Goal: Task Accomplishment & Management: Use online tool/utility

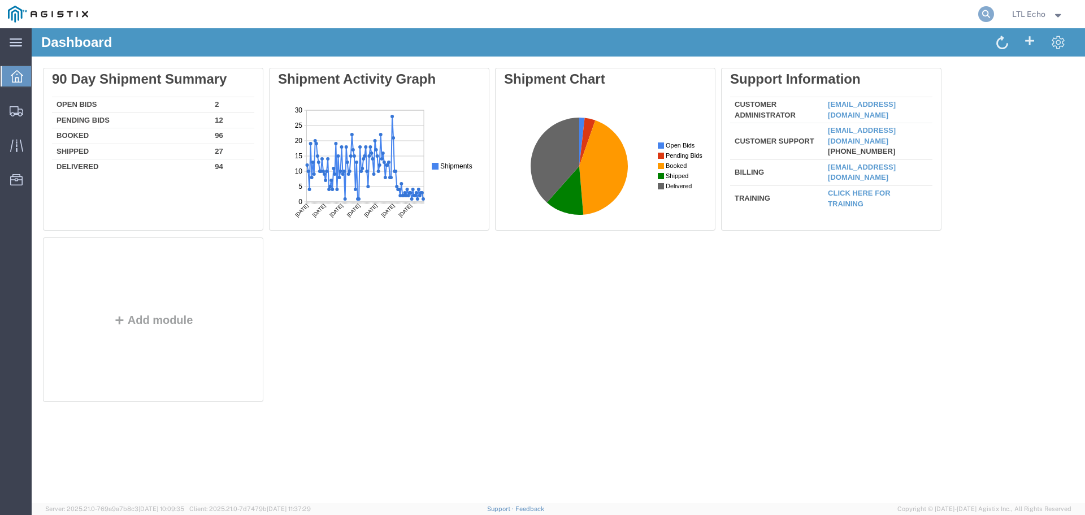
click at [982, 15] on icon at bounding box center [986, 14] width 16 height 16
click at [773, 12] on input "search" at bounding box center [805, 14] width 343 height 27
paste input "57109905"
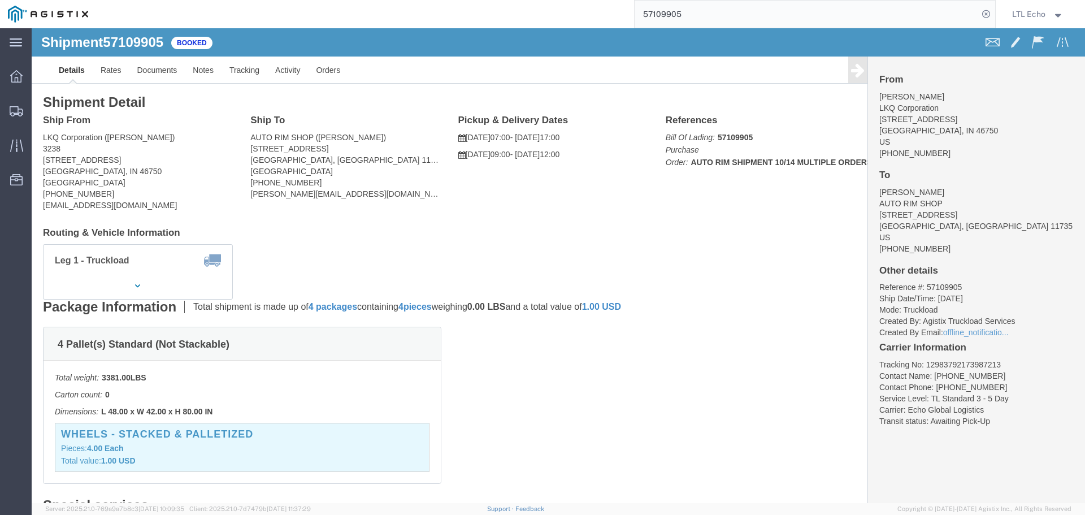
click at [658, 13] on input "57109905" at bounding box center [805, 14] width 343 height 27
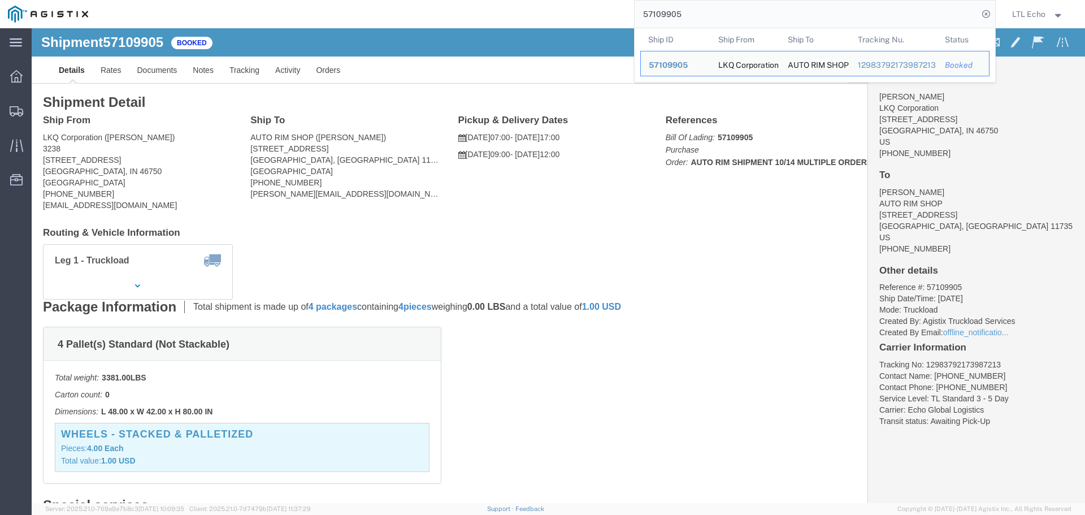
click at [658, 13] on input "57109905" at bounding box center [805, 14] width 343 height 27
paste input "079054"
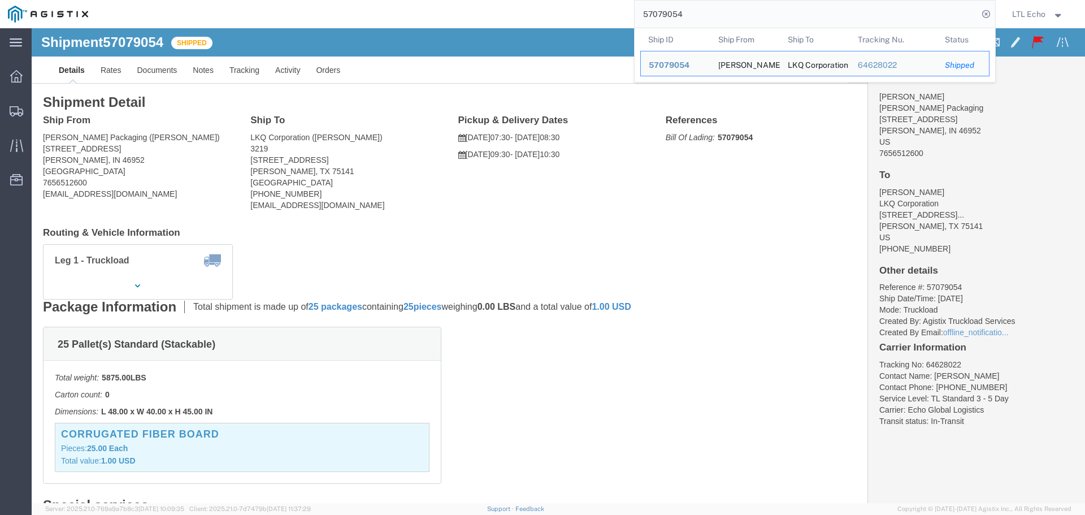
click at [674, 14] on input "57079054" at bounding box center [805, 14] width 343 height 27
paste input "6921467"
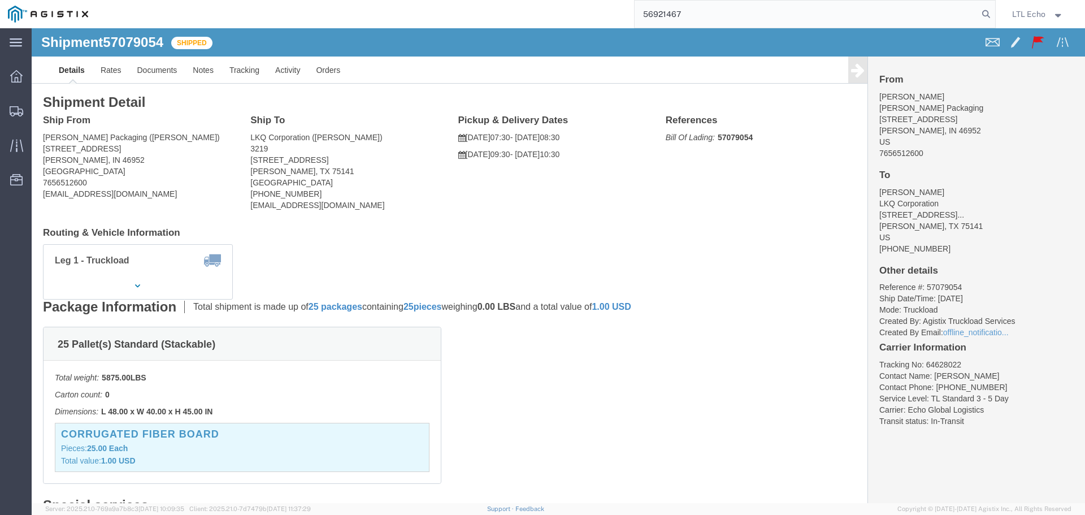
type input "56921467"
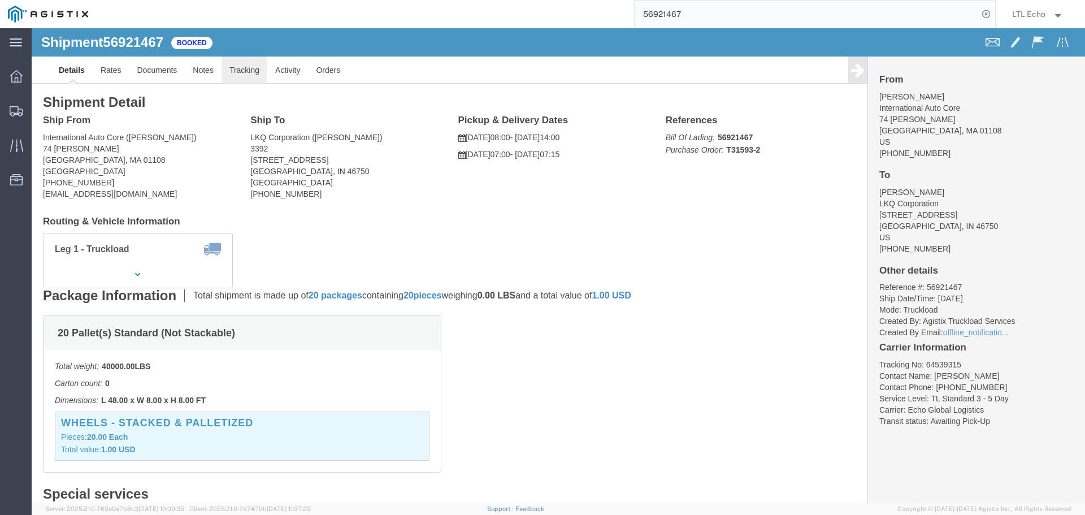
click link "Tracking"
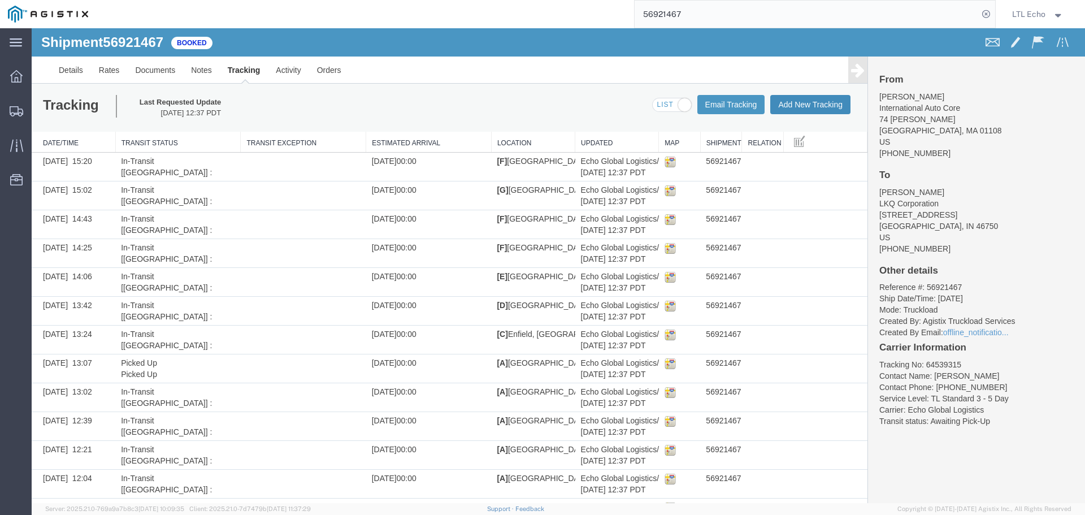
click at [816, 104] on button "Add New Tracking" at bounding box center [810, 104] width 80 height 19
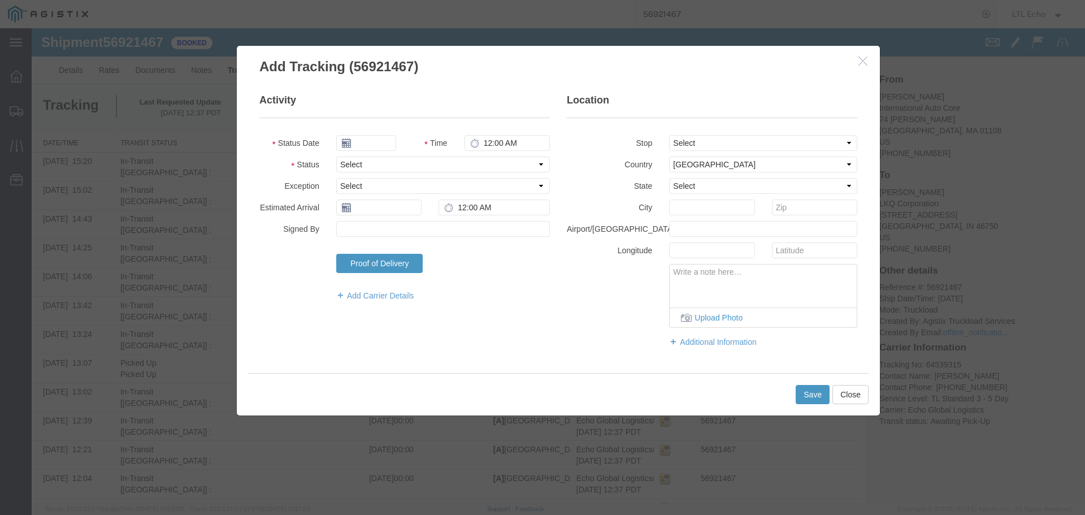
type input "[DATE]"
type input "2:00 PM"
click at [410, 164] on select "Select Arrival Notice Available Arrival Notice Imported Arrive at Delivery Loca…" at bounding box center [443, 164] width 214 height 16
select select "PICKEDUP"
click at [410, 164] on select "Select Arrival Notice Available Arrival Notice Imported Arrive at Delivery Loca…" at bounding box center [443, 164] width 214 height 16
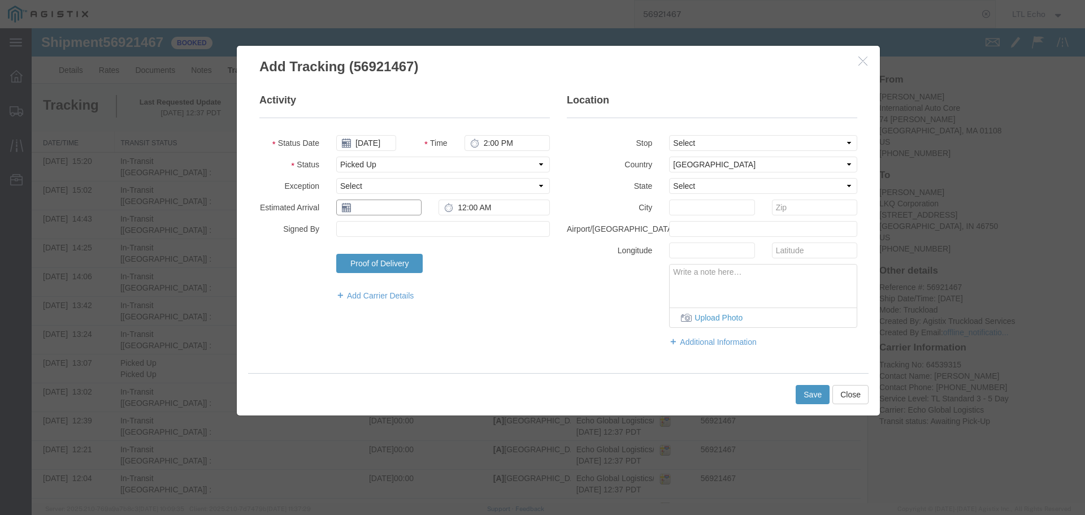
click at [392, 208] on input "text" at bounding box center [378, 207] width 85 height 16
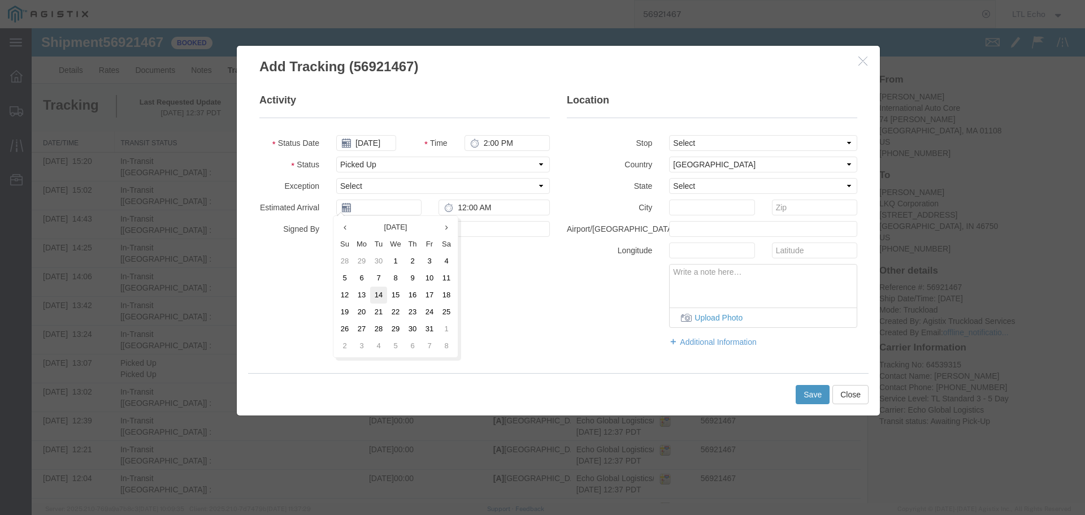
click at [380, 301] on td "14" at bounding box center [378, 294] width 17 height 17
type input "[DATE]"
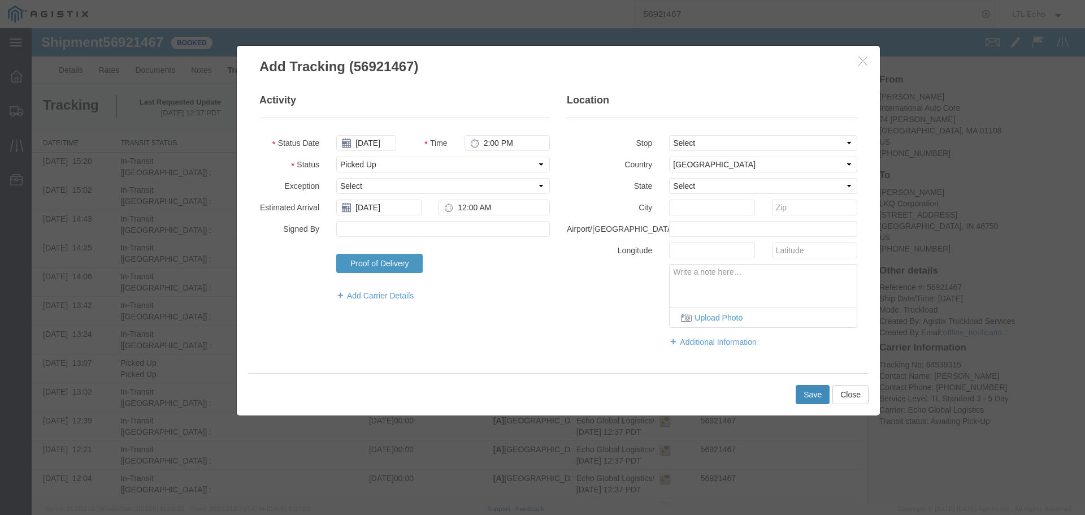
click at [806, 390] on button "Save" at bounding box center [812, 394] width 34 height 19
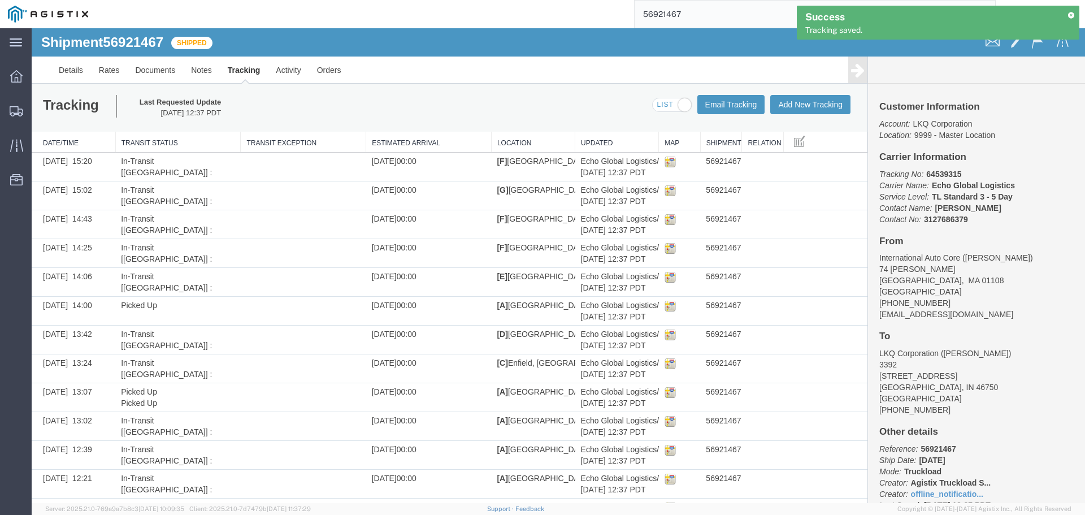
click at [660, 7] on input "56921467" at bounding box center [805, 14] width 343 height 27
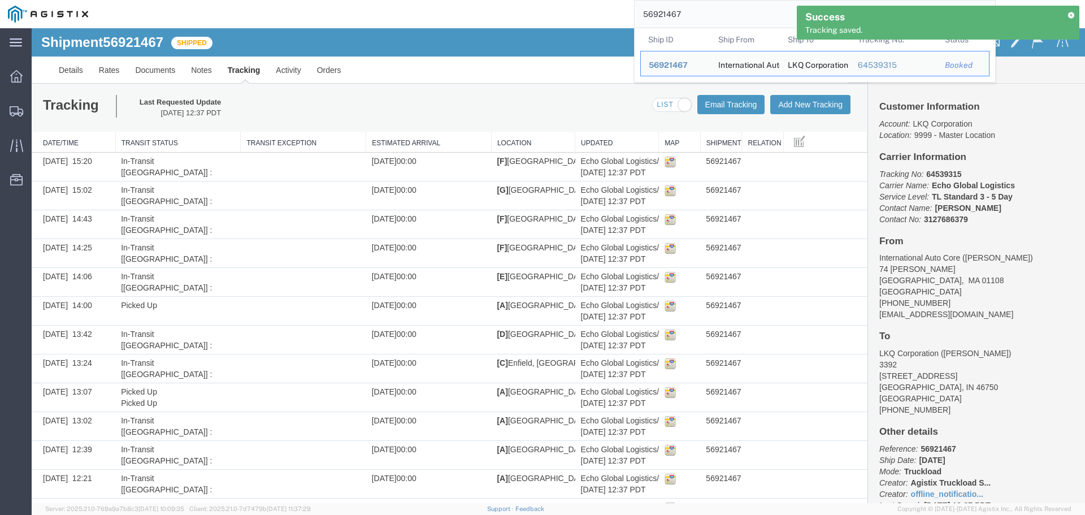
click at [660, 7] on input "56921467" at bounding box center [805, 14] width 343 height 27
paste input "7068563"
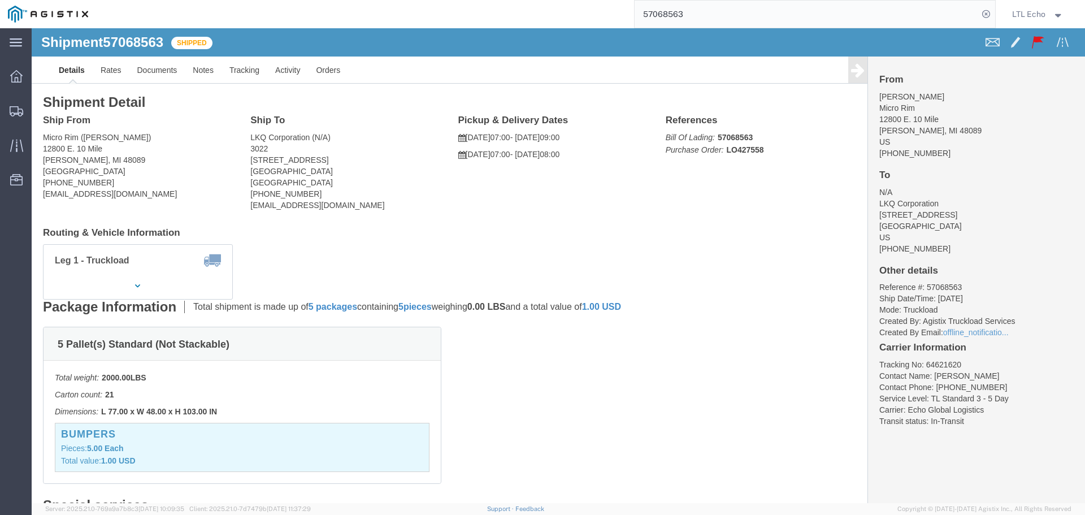
click at [664, 14] on input "57068563" at bounding box center [805, 14] width 343 height 27
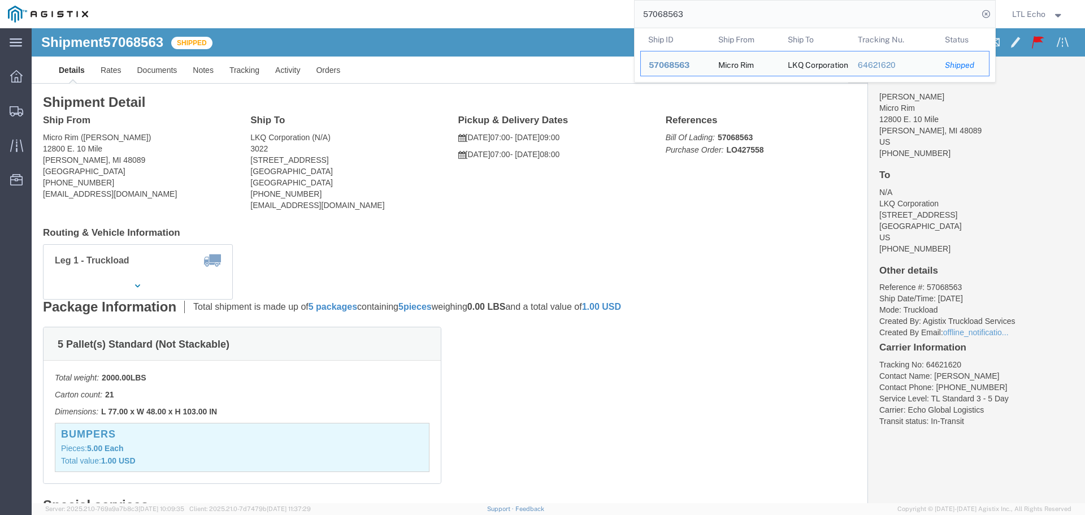
click at [664, 14] on input "57068563" at bounding box center [805, 14] width 343 height 27
paste input "109905"
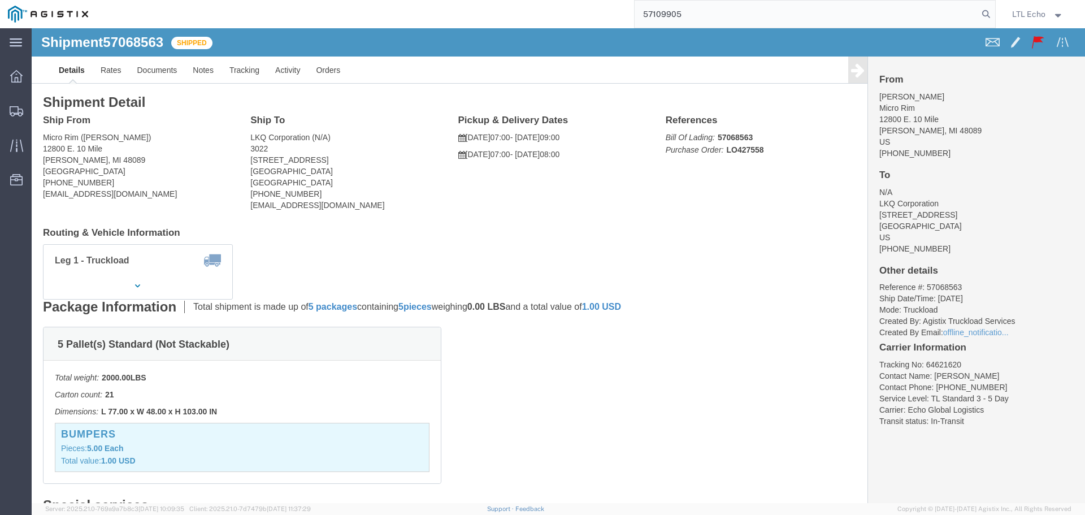
type input "57109905"
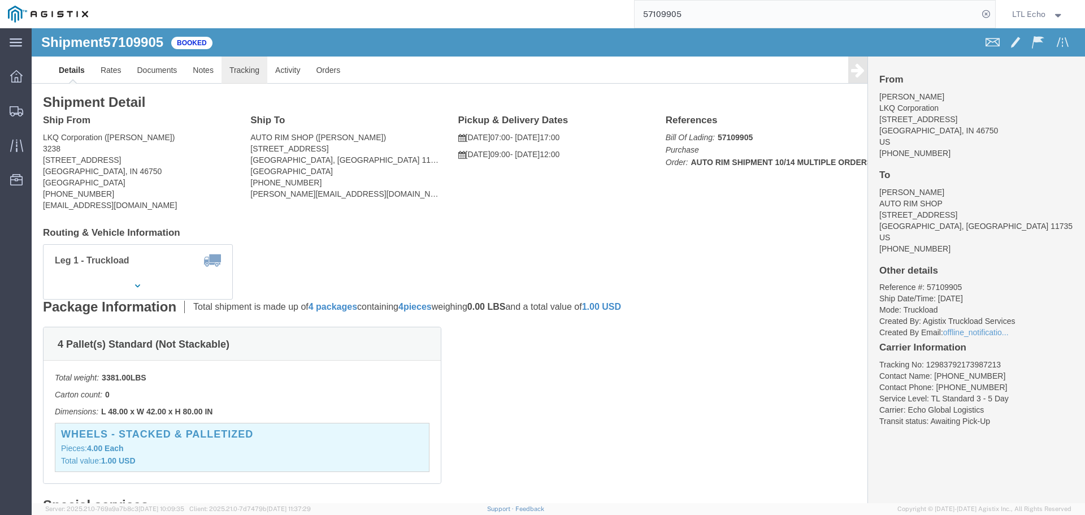
click link "Tracking"
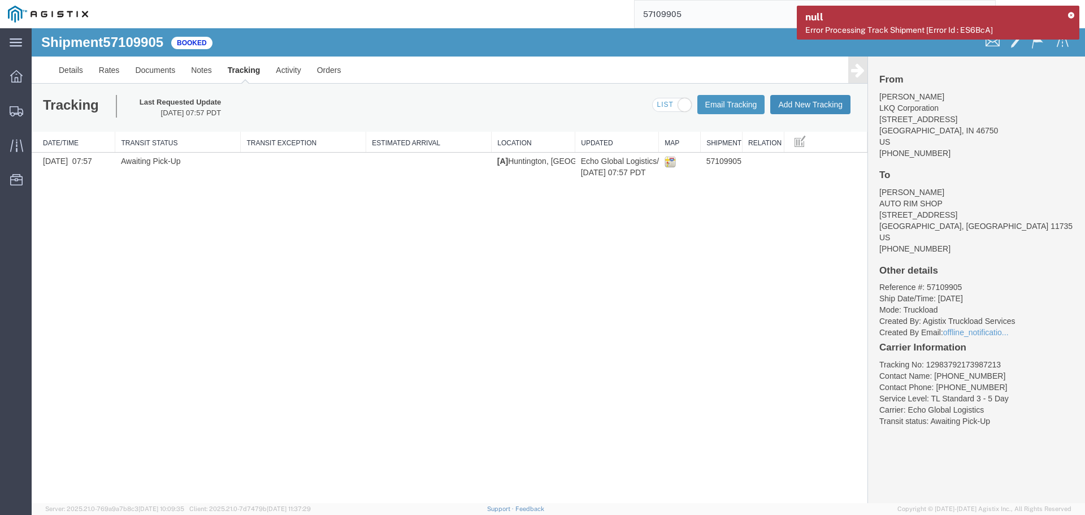
click at [831, 103] on button "Add New Tracking" at bounding box center [810, 104] width 80 height 19
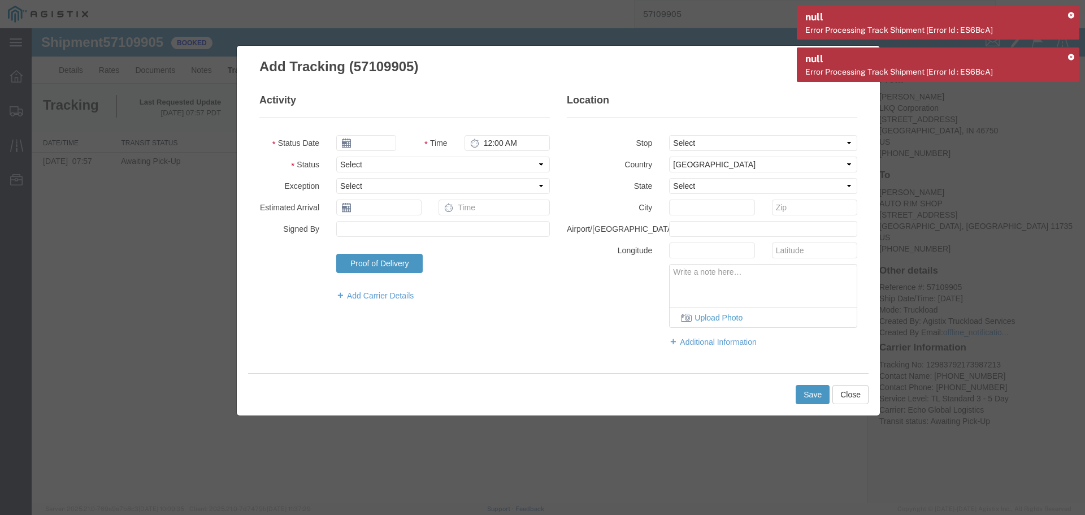
type input "[DATE]"
type input "2:00 PM"
click at [384, 167] on select "Select Arrival Notice Available Arrival Notice Imported Arrive at Delivery Loca…" at bounding box center [443, 164] width 214 height 16
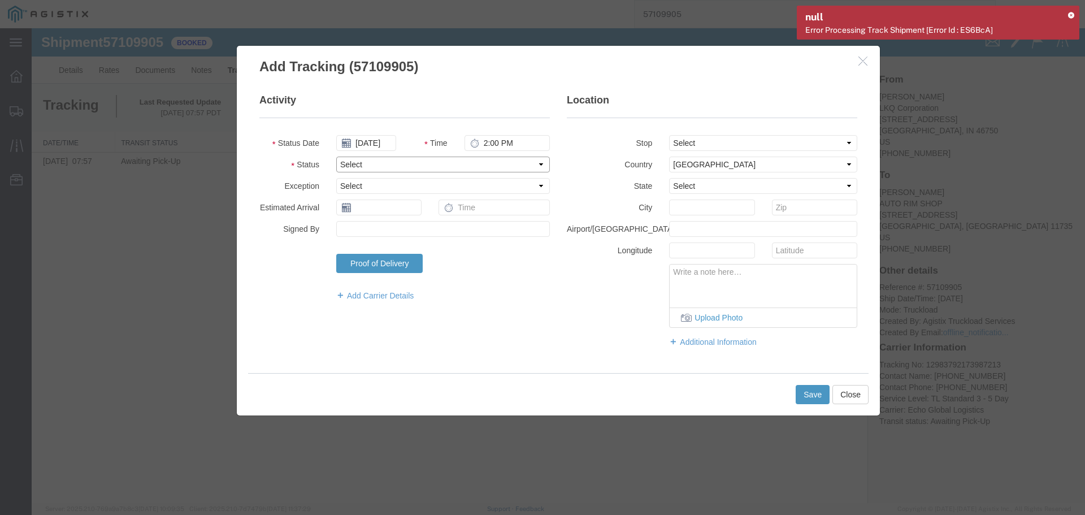
select select "PICKEDUP"
click at [384, 167] on select "Select Arrival Notice Available Arrival Notice Imported Arrive at Delivery Loca…" at bounding box center [443, 164] width 214 height 16
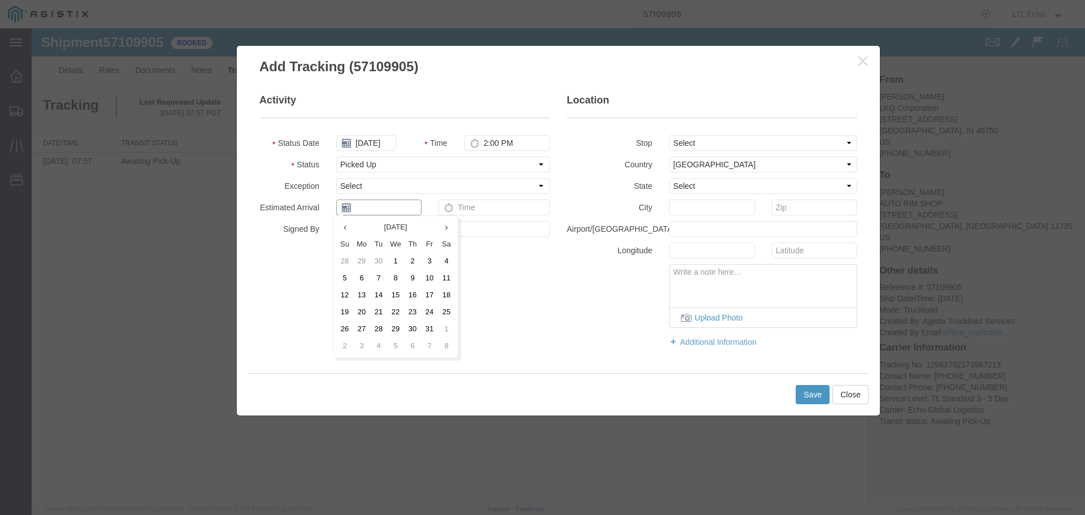
click at [377, 208] on input "text" at bounding box center [378, 207] width 85 height 16
click at [378, 294] on td "14" at bounding box center [378, 294] width 17 height 17
type input "[DATE]"
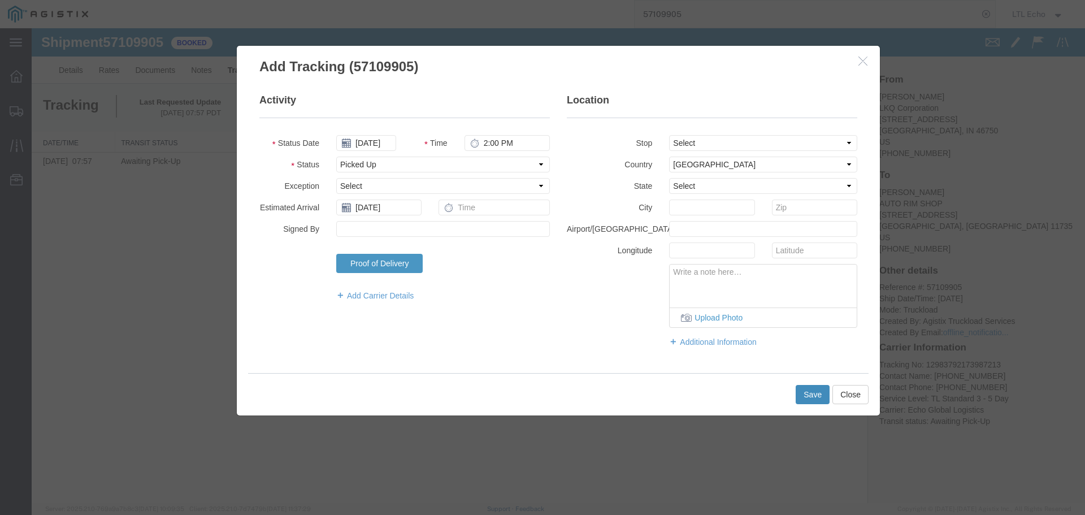
click at [806, 392] on button "Save" at bounding box center [812, 394] width 34 height 19
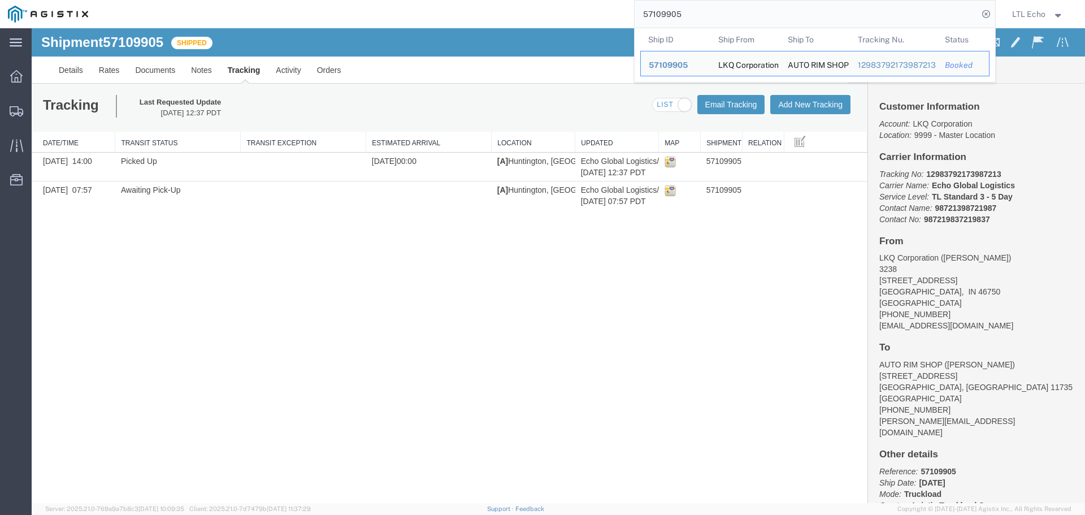
click at [663, 12] on input "57109905" at bounding box center [805, 14] width 343 height 27
paste input "7"
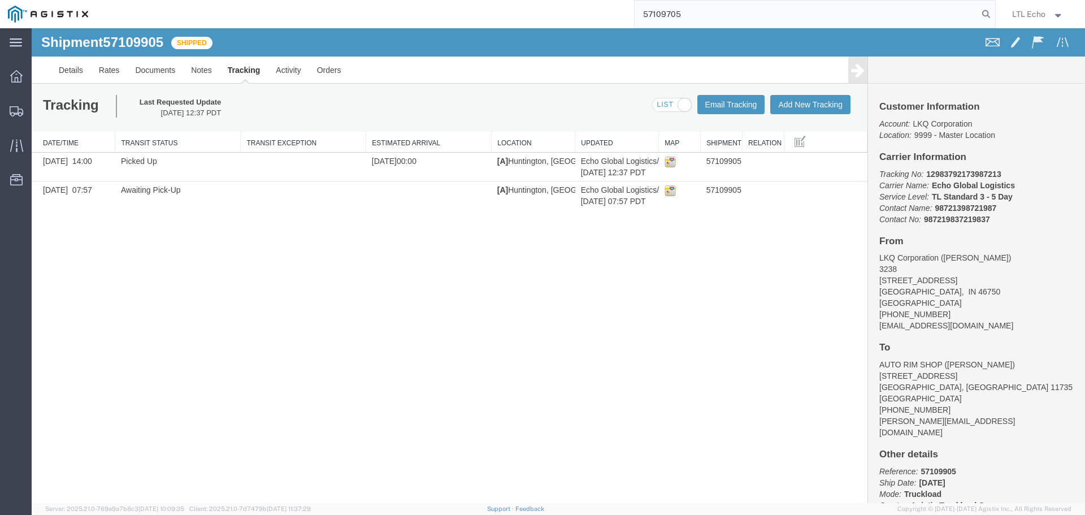
type input "57109705"
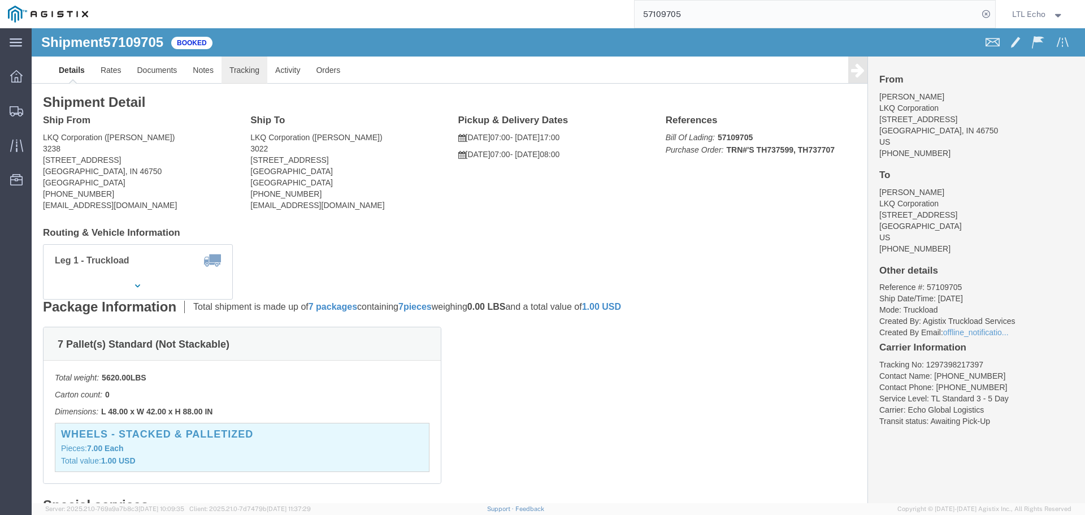
click link "Tracking"
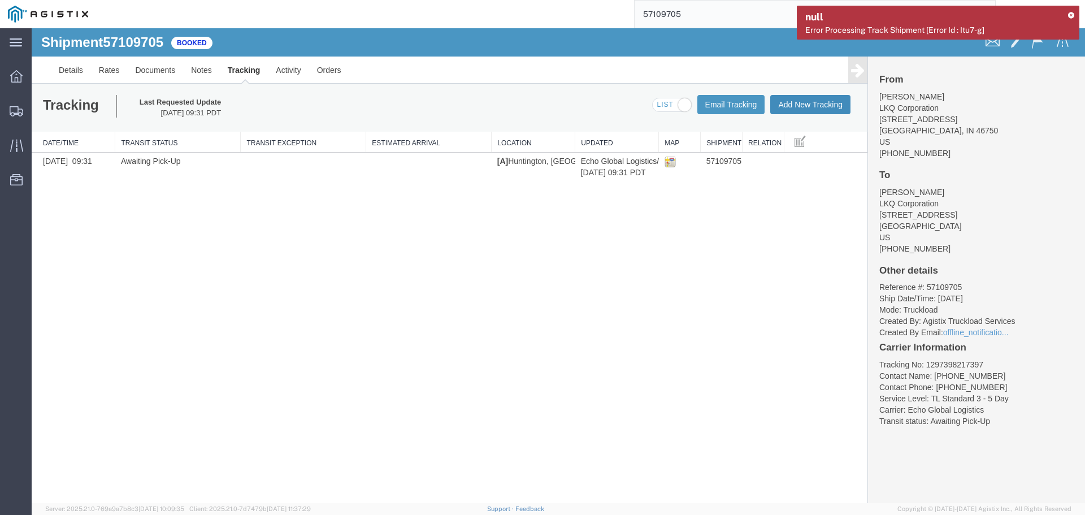
click at [792, 106] on button "Add New Tracking" at bounding box center [810, 104] width 80 height 19
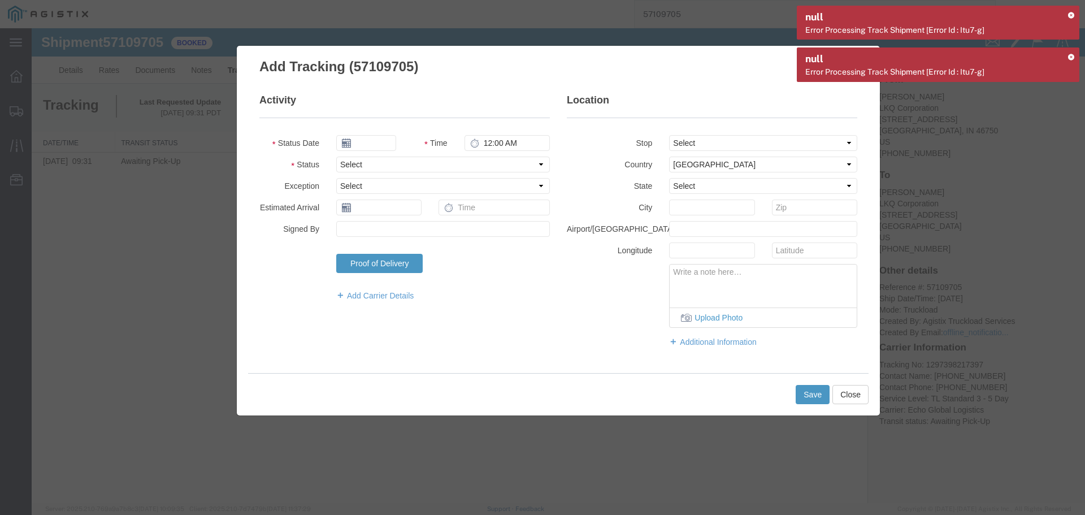
type input "[DATE]"
type input "2:00 PM"
click at [358, 166] on select "Select Arrival Notice Available Arrival Notice Imported Arrive at Delivery Loca…" at bounding box center [443, 164] width 214 height 16
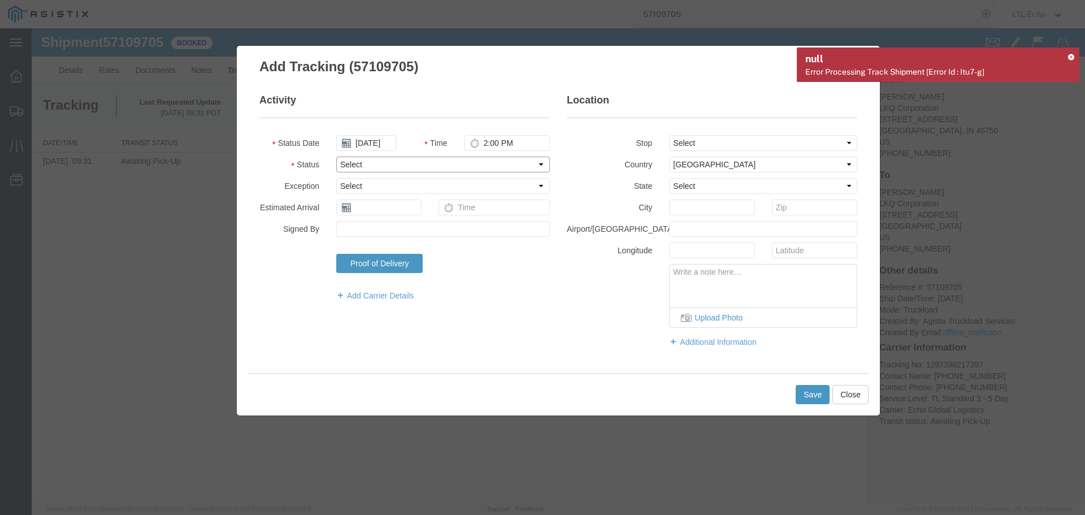
select select "PICKEDUP"
click at [358, 166] on select "Select Arrival Notice Available Arrival Notice Imported Arrive at Delivery Loca…" at bounding box center [443, 164] width 214 height 16
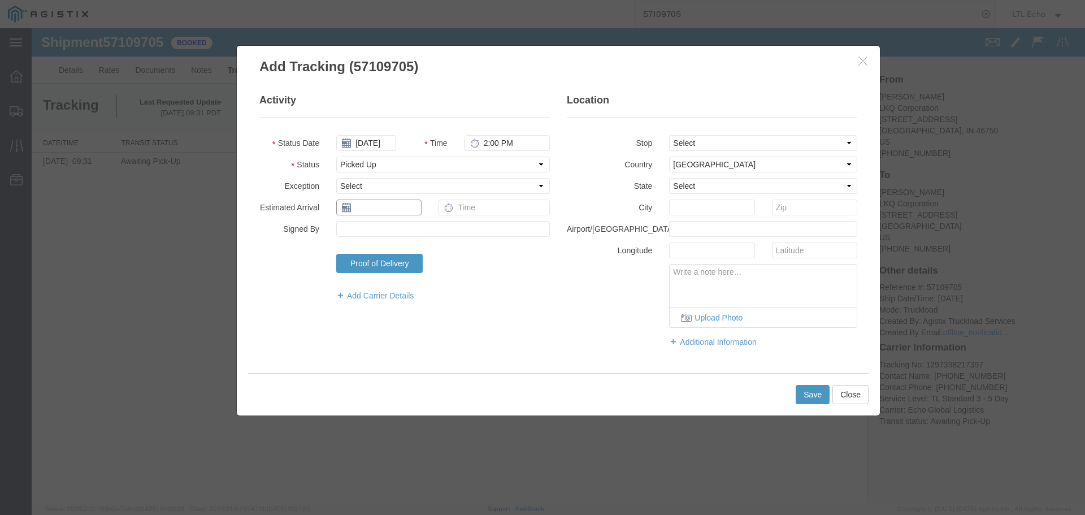
click at [379, 212] on input "text" at bounding box center [378, 207] width 85 height 16
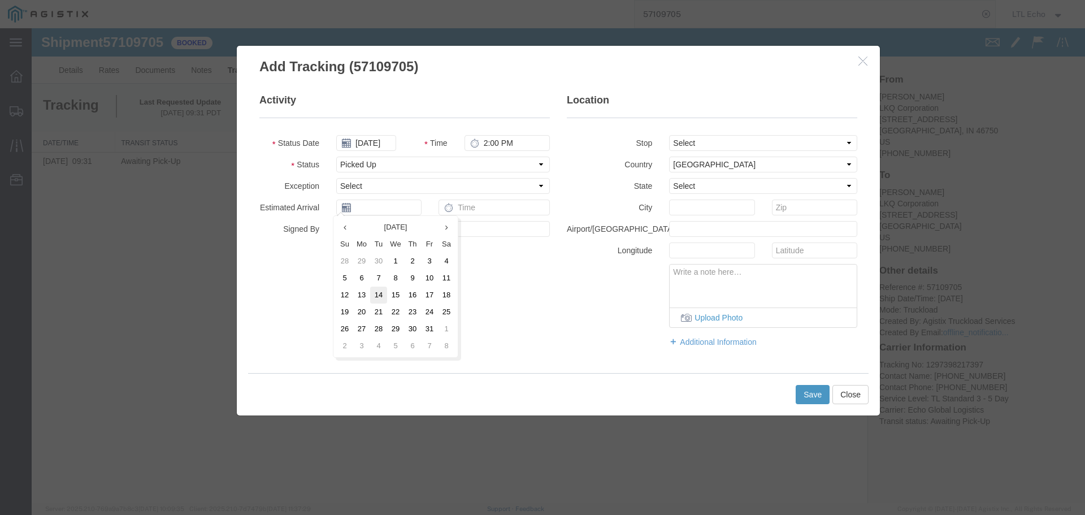
click at [381, 295] on td "14" at bounding box center [378, 294] width 17 height 17
type input "[DATE]"
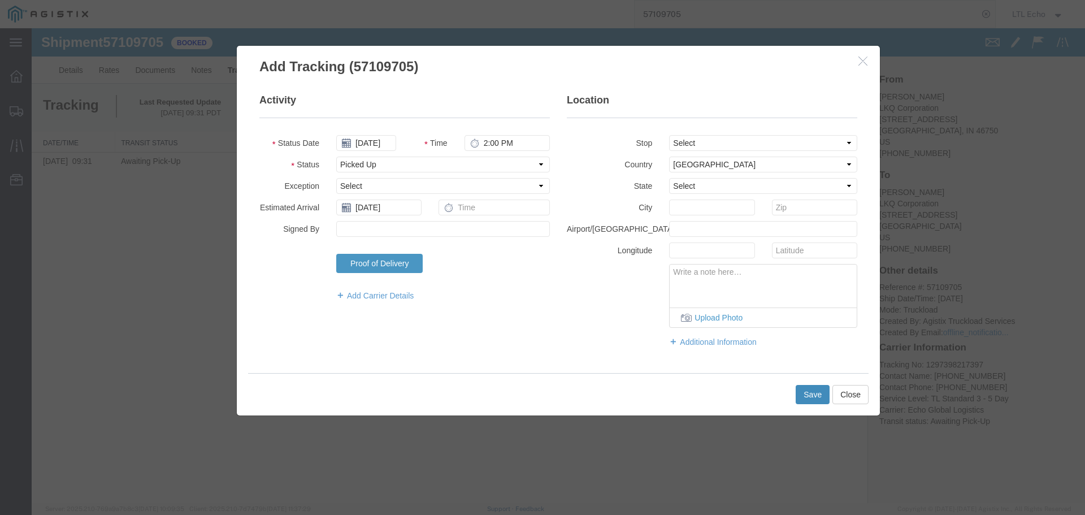
click at [806, 393] on button "Save" at bounding box center [812, 394] width 34 height 19
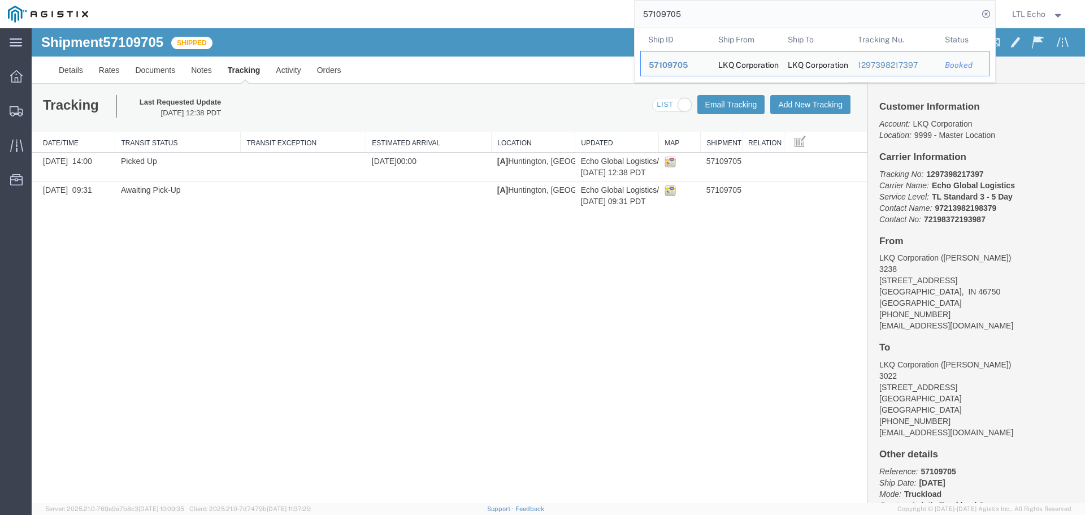
click at [659, 13] on input "57109705" at bounding box center [805, 14] width 343 height 27
paste input "079054"
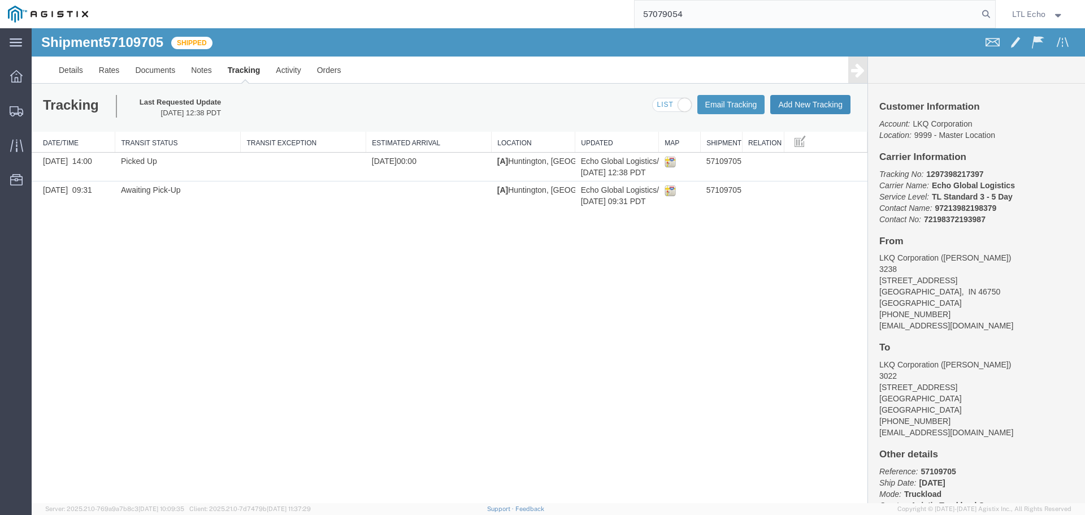
type input "57079054"
click at [817, 98] on button "Add New Tracking" at bounding box center [810, 104] width 80 height 19
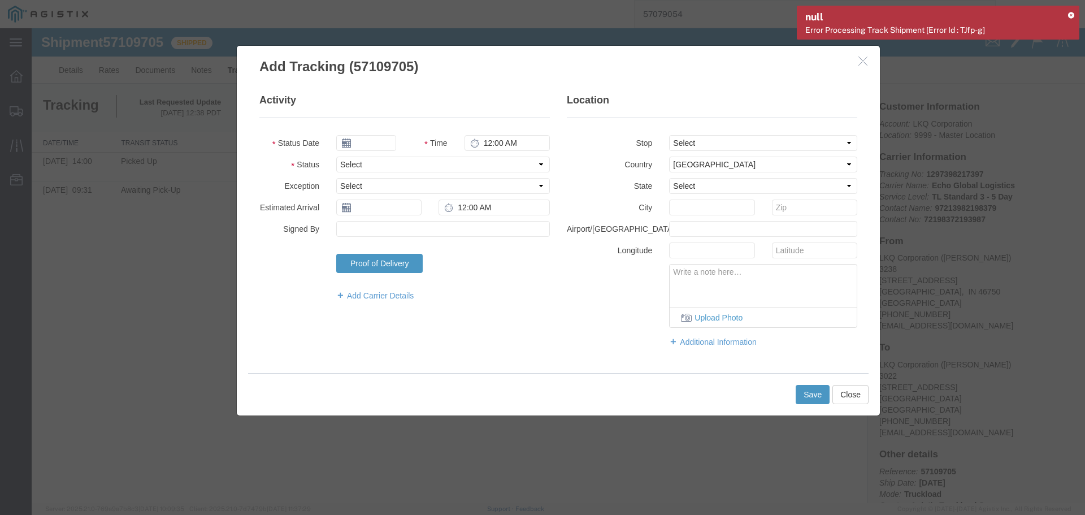
type input "[DATE]"
type input "2:00 PM"
click at [854, 393] on button "Close" at bounding box center [850, 394] width 36 height 19
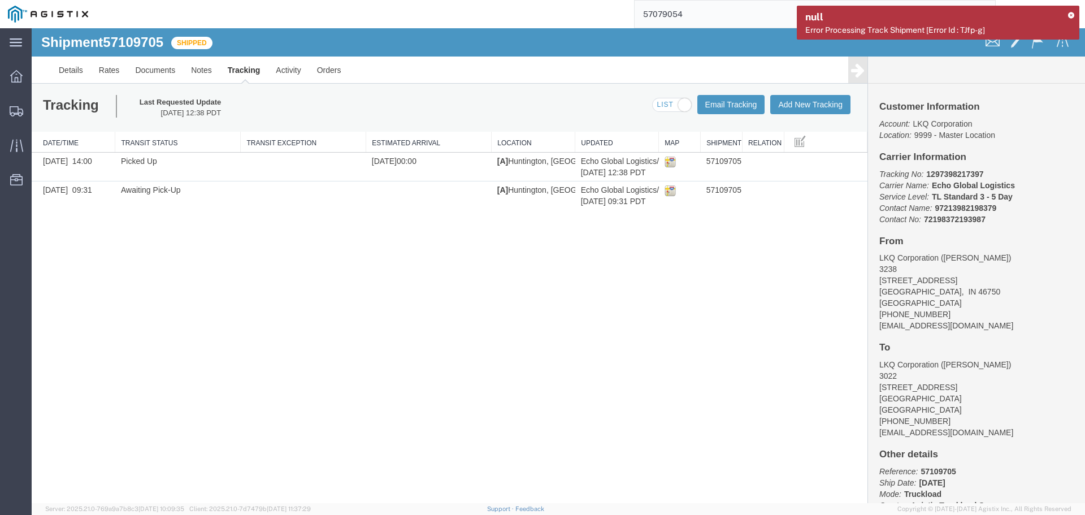
click at [708, 19] on input "57079054" at bounding box center [805, 14] width 343 height 27
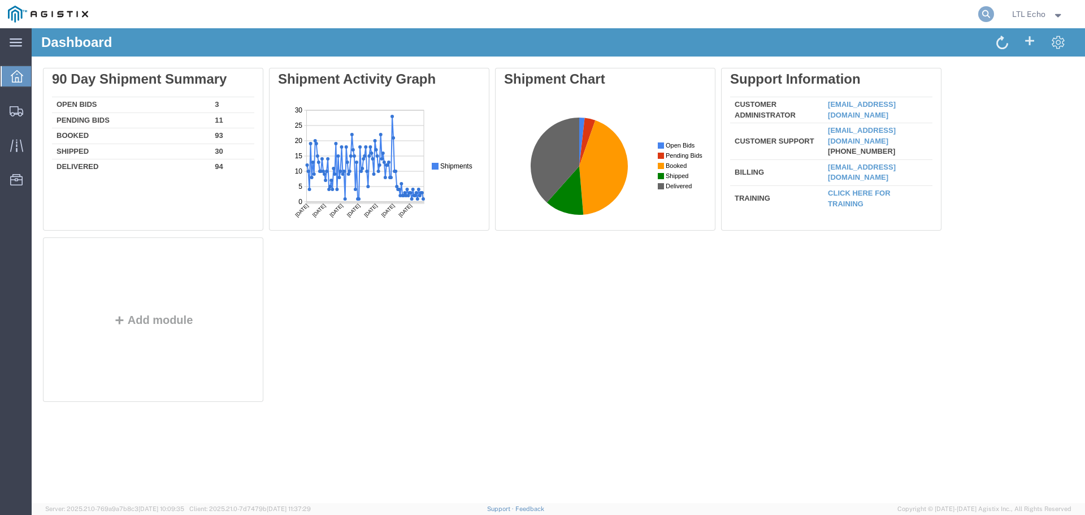
click at [985, 12] on icon at bounding box center [986, 14] width 16 height 16
click at [784, 18] on input "search" at bounding box center [805, 14] width 343 height 27
type input "57124535"
click at [983, 8] on icon at bounding box center [986, 14] width 16 height 16
